Goal: Information Seeking & Learning: Learn about a topic

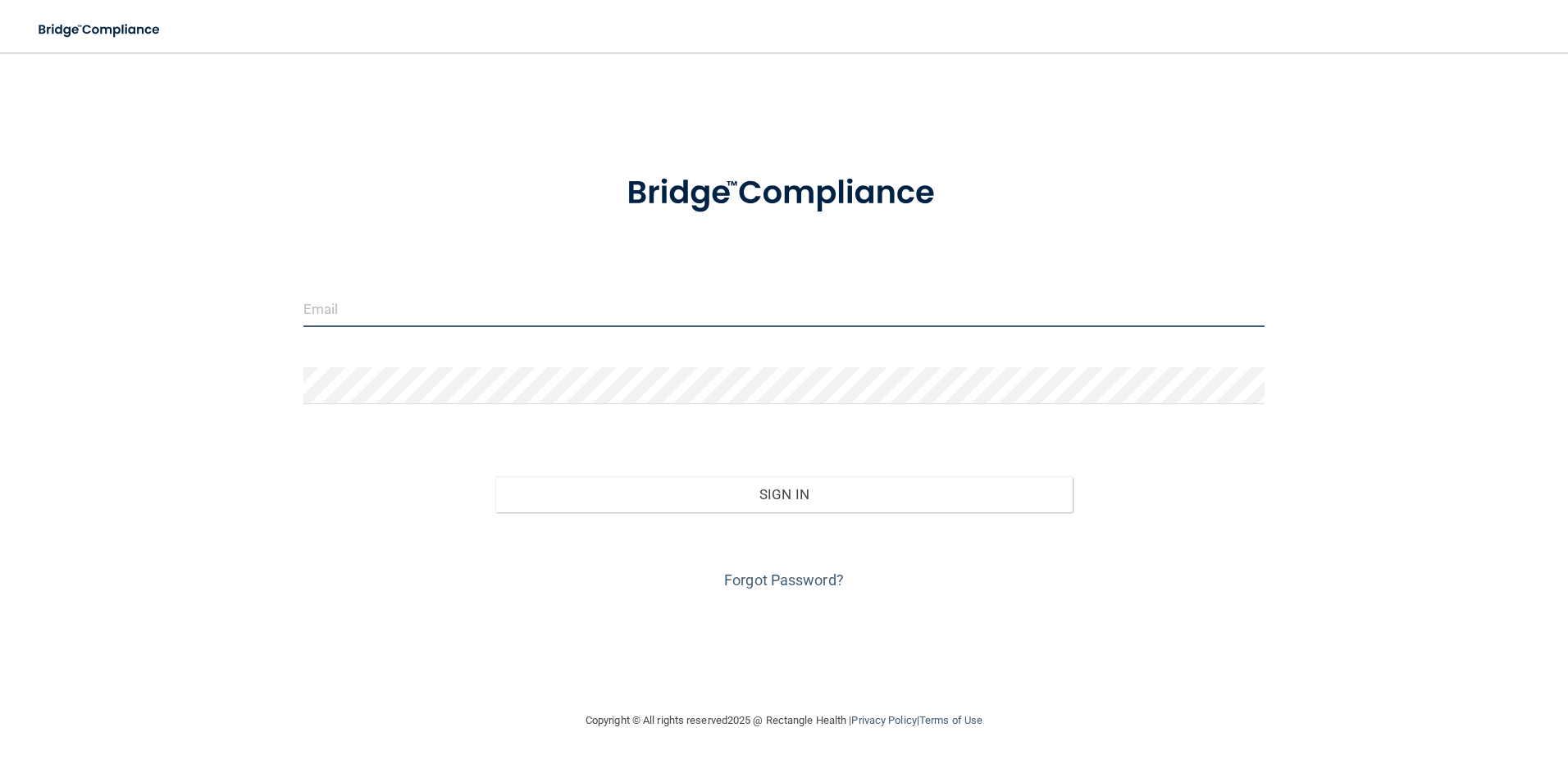
click at [463, 311] on input "email" at bounding box center [784, 309] width 962 height 37
type input "[PERSON_NAME][EMAIL_ADDRESS][DOMAIN_NAME]"
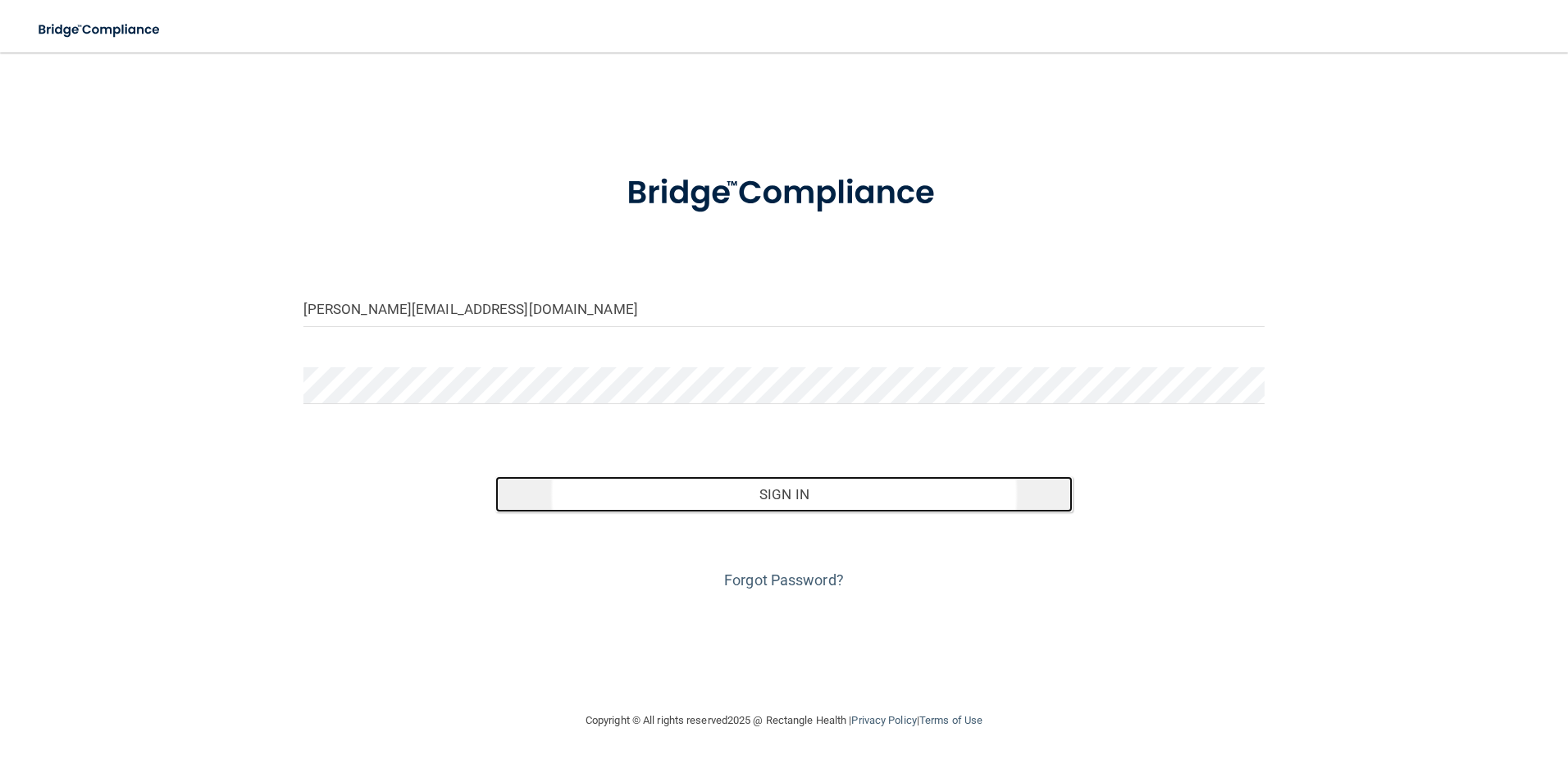
click at [717, 499] on button "Sign In" at bounding box center [784, 494] width 578 height 36
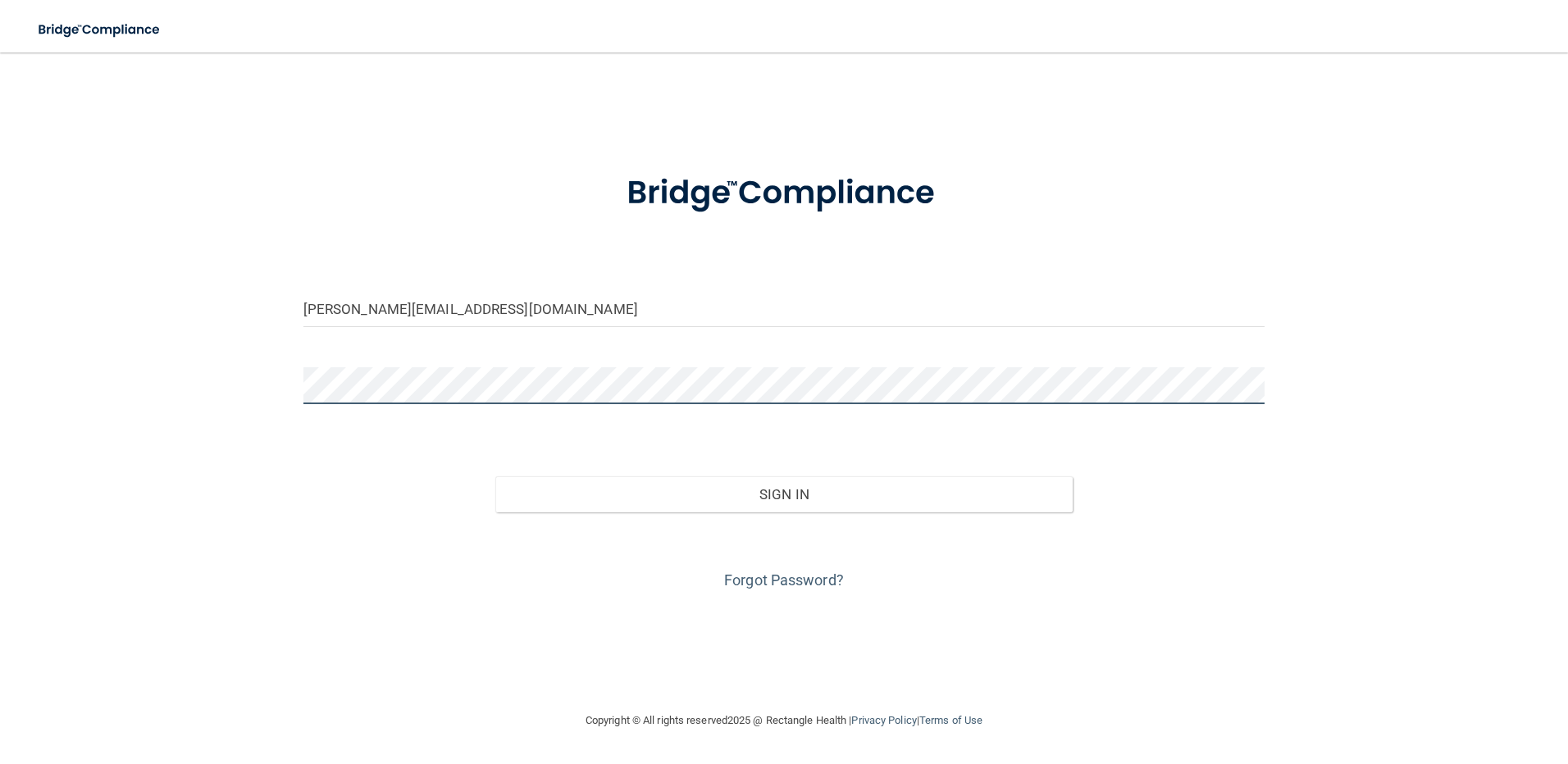
click at [495, 477] on button "Sign In" at bounding box center [784, 494] width 578 height 36
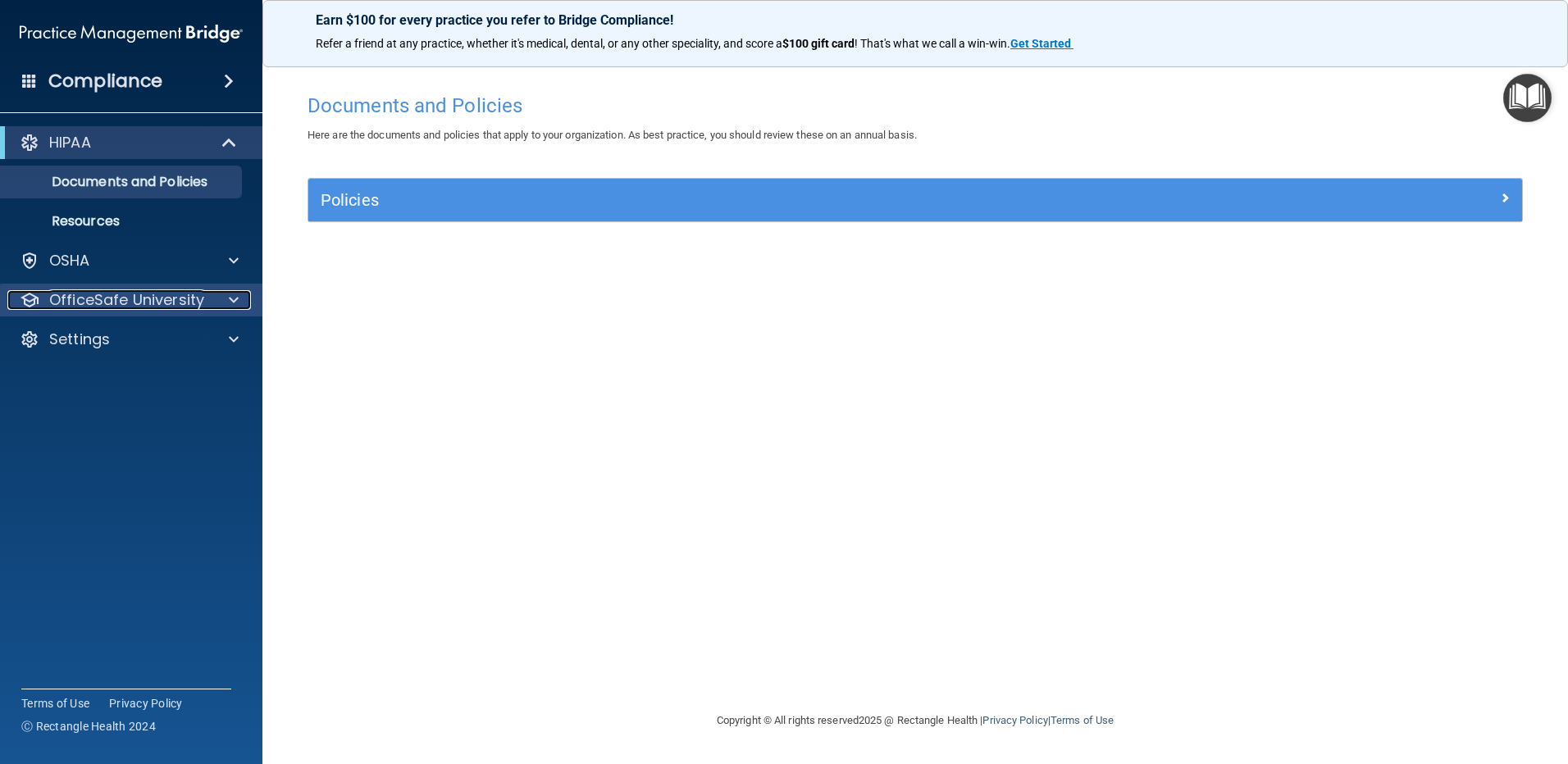
click at [217, 298] on div at bounding box center [232, 300] width 41 height 20
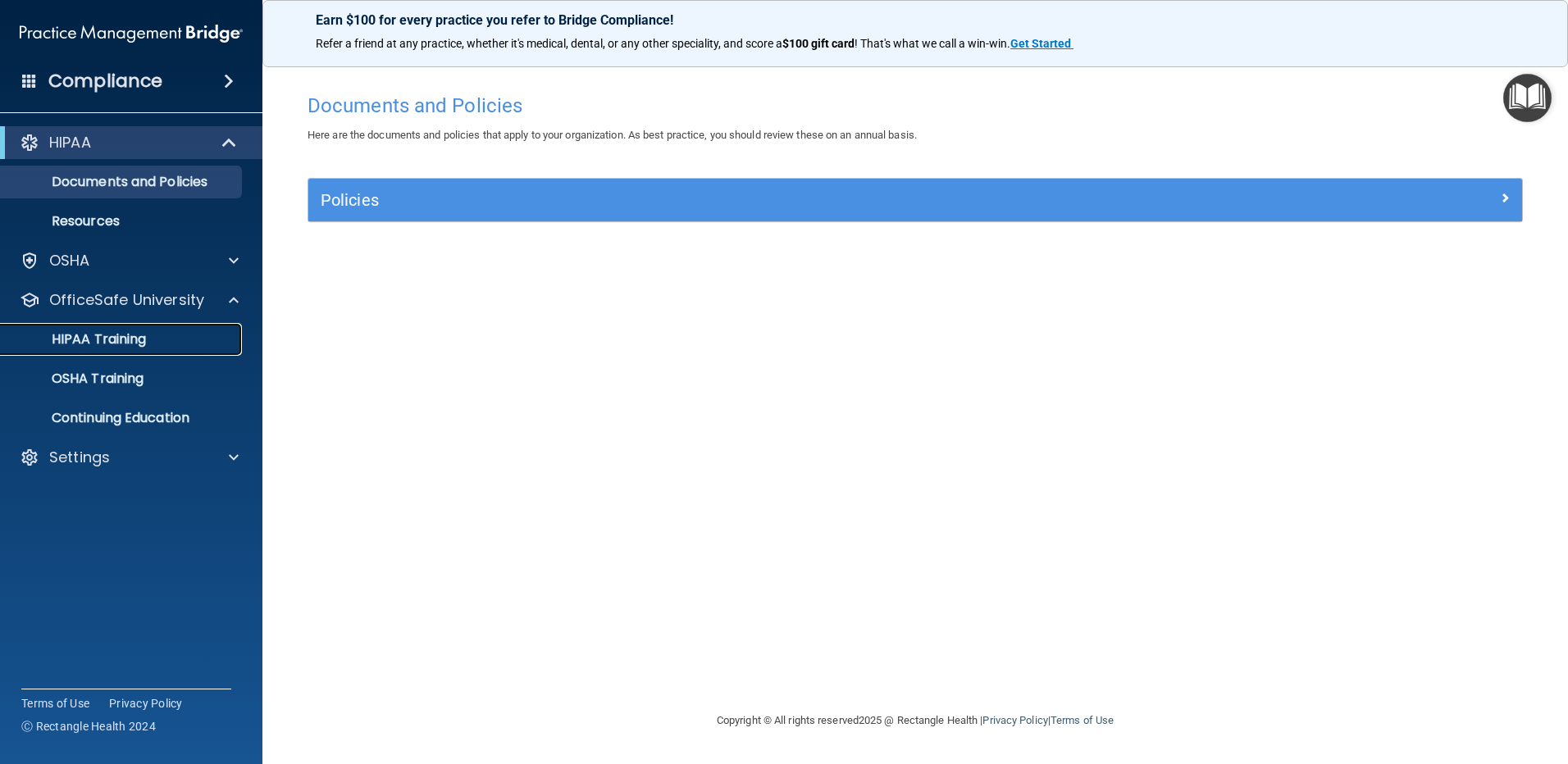
click at [126, 350] on link "HIPAA Training" at bounding box center [113, 339] width 258 height 33
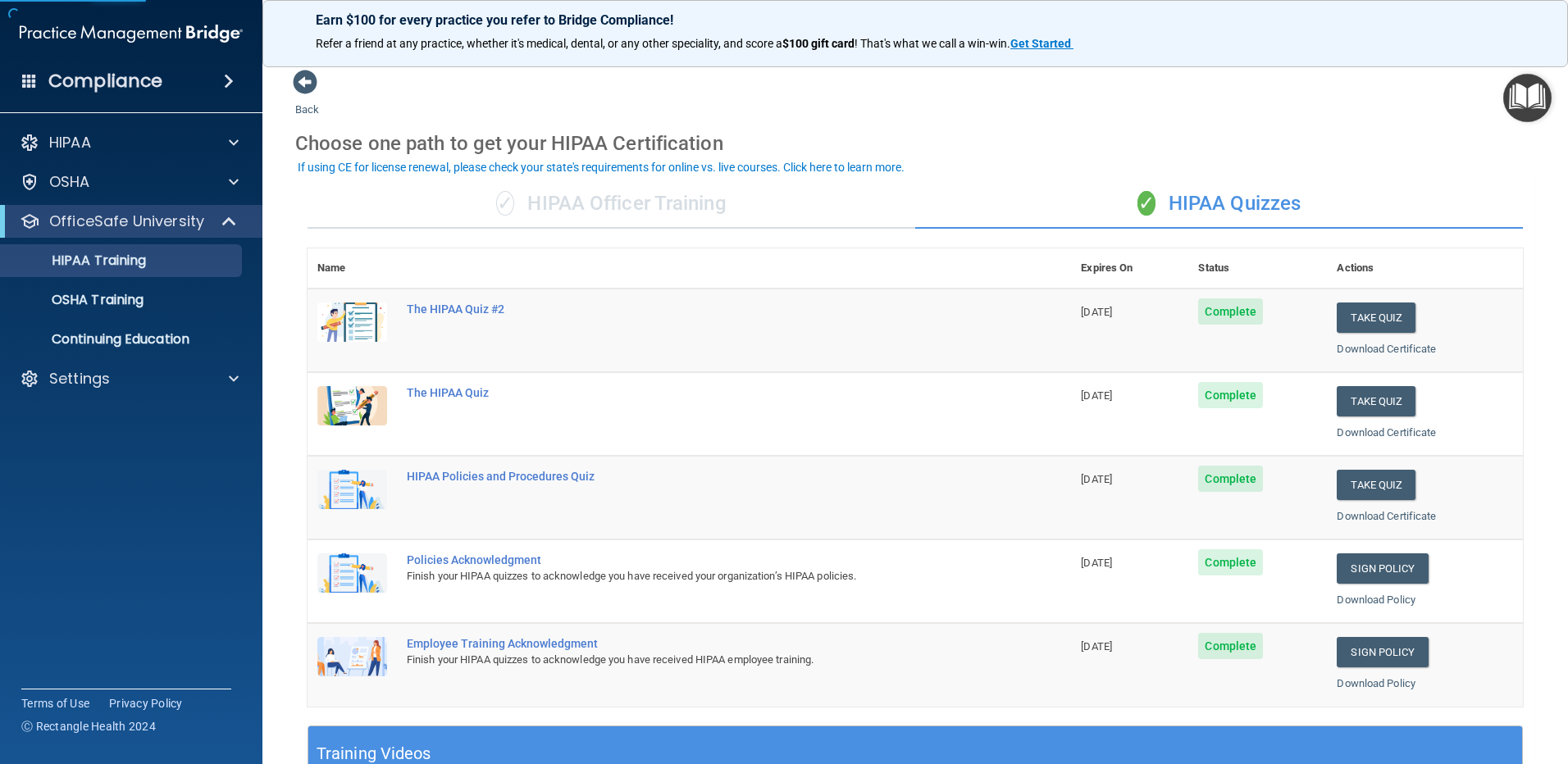
click at [643, 196] on div "✓ HIPAA Officer Training" at bounding box center [611, 203] width 608 height 49
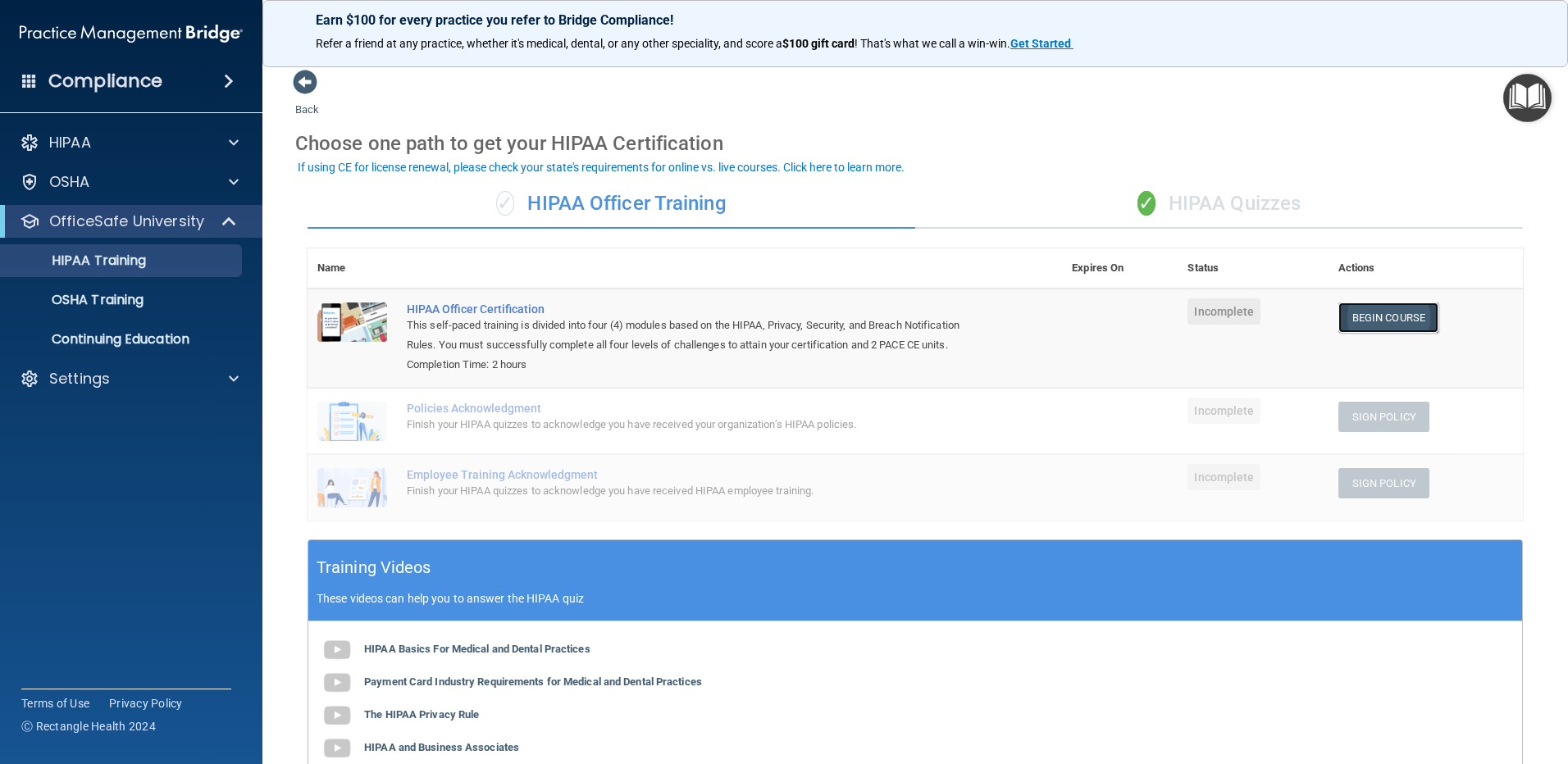
click at [1386, 310] on link "Begin Course" at bounding box center [1389, 318] width 100 height 30
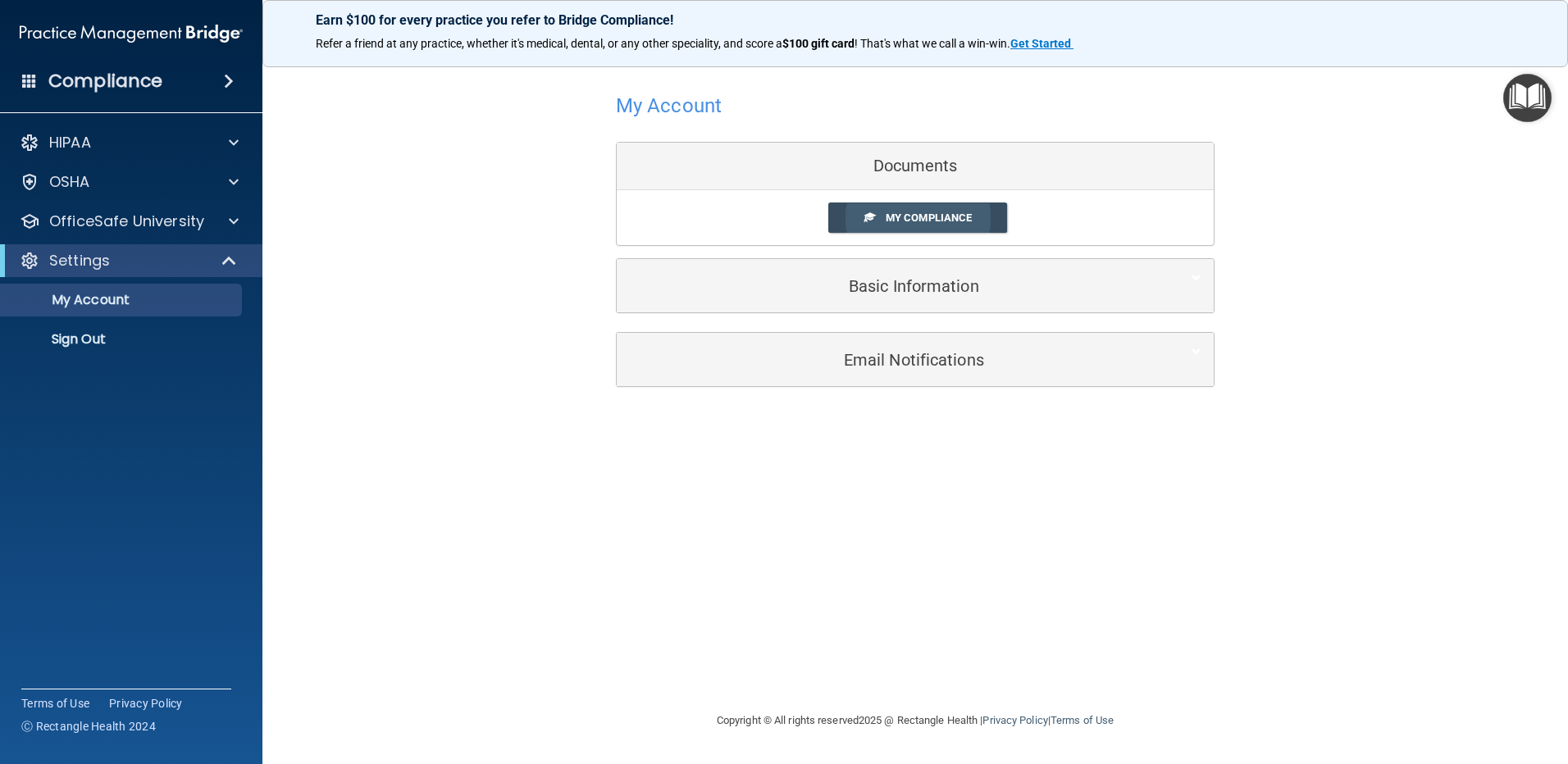
click at [948, 226] on link "My Compliance" at bounding box center [918, 217] width 179 height 30
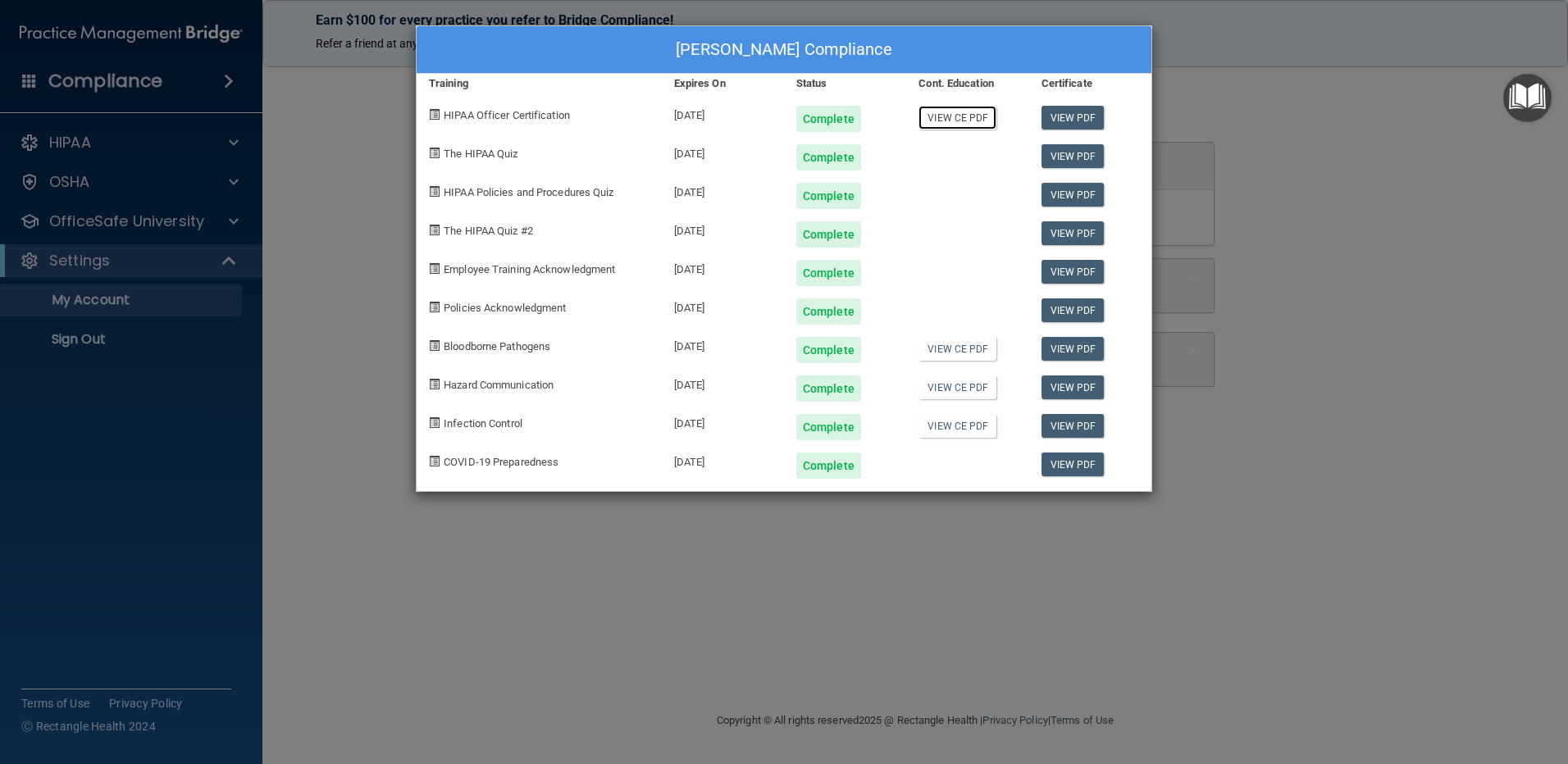
click at [949, 122] on link "View CE PDF" at bounding box center [957, 117] width 78 height 24
